Goal: Task Accomplishment & Management: Complete application form

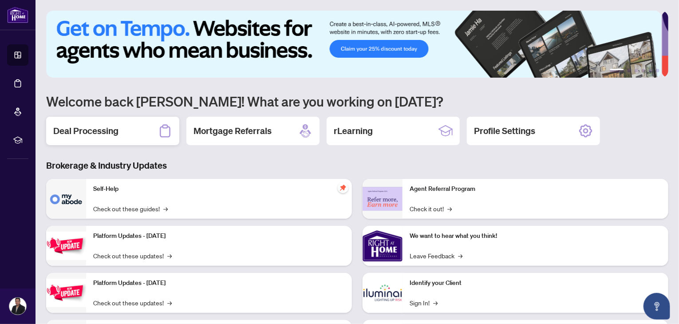
click at [101, 123] on div "Deal Processing" at bounding box center [112, 131] width 133 height 28
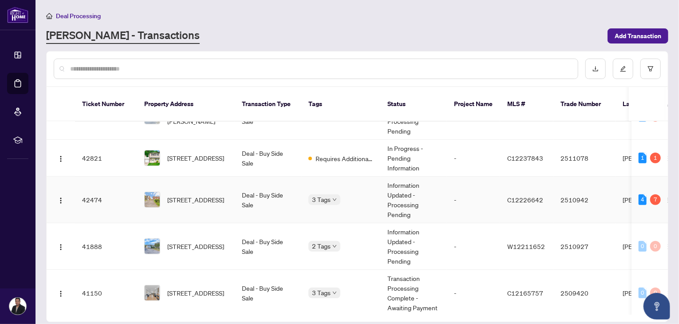
scroll to position [252, 0]
click at [191, 194] on span "[STREET_ADDRESS]" at bounding box center [195, 199] width 57 height 10
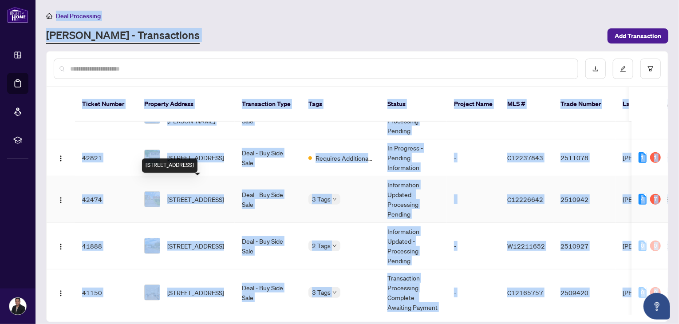
click at [191, 185] on main "Deal Processing [PERSON_NAME] - Transactions Add Transaction Ticket Number Prop…" at bounding box center [358, 162] width 644 height 324
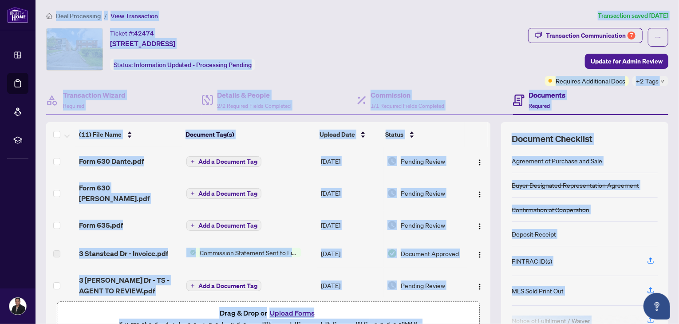
click at [289, 315] on button "Upload Forms" at bounding box center [292, 313] width 50 height 12
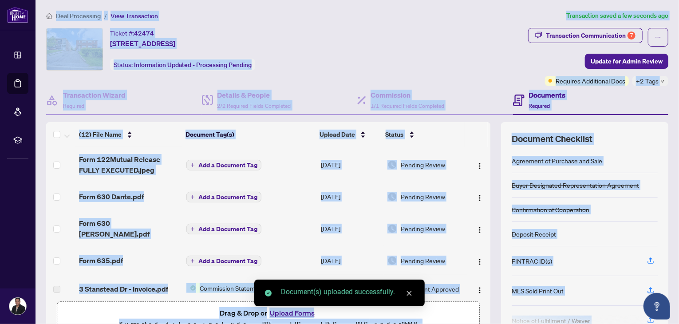
click at [410, 23] on div "Deal Processing / View Transaction Transaction saved a few seconds ago Ticket #…" at bounding box center [358, 186] width 630 height 351
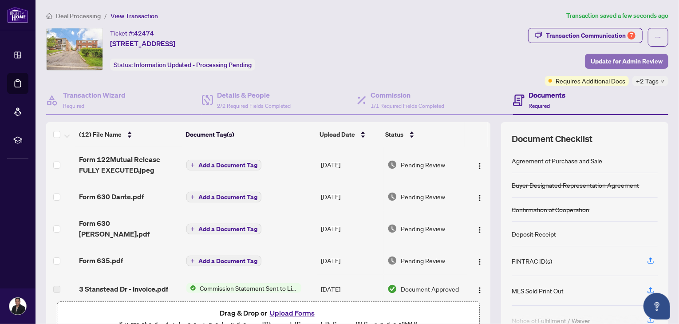
click at [618, 60] on span "Update for Admin Review" at bounding box center [627, 61] width 72 height 14
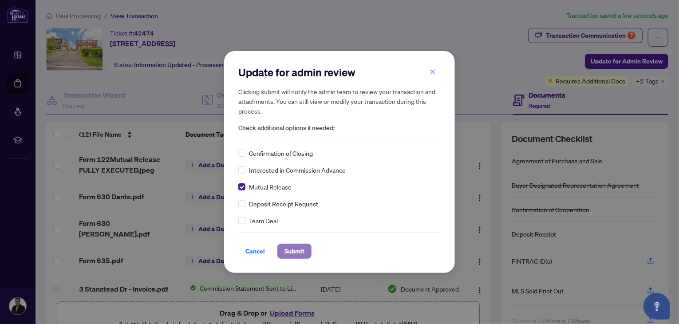
click at [292, 252] on span "Submit" at bounding box center [295, 251] width 20 height 14
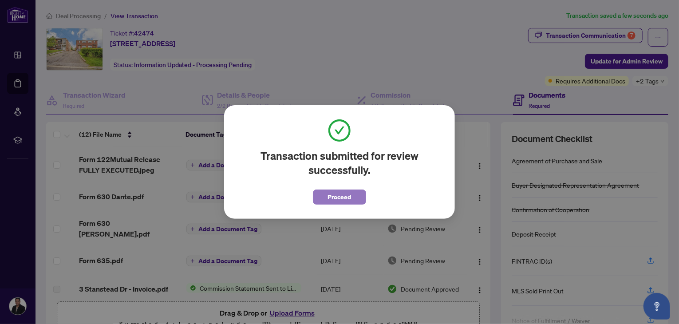
click at [346, 201] on span "Proceed" at bounding box center [340, 197] width 24 height 14
